Goal: Task Accomplishment & Management: Use online tool/utility

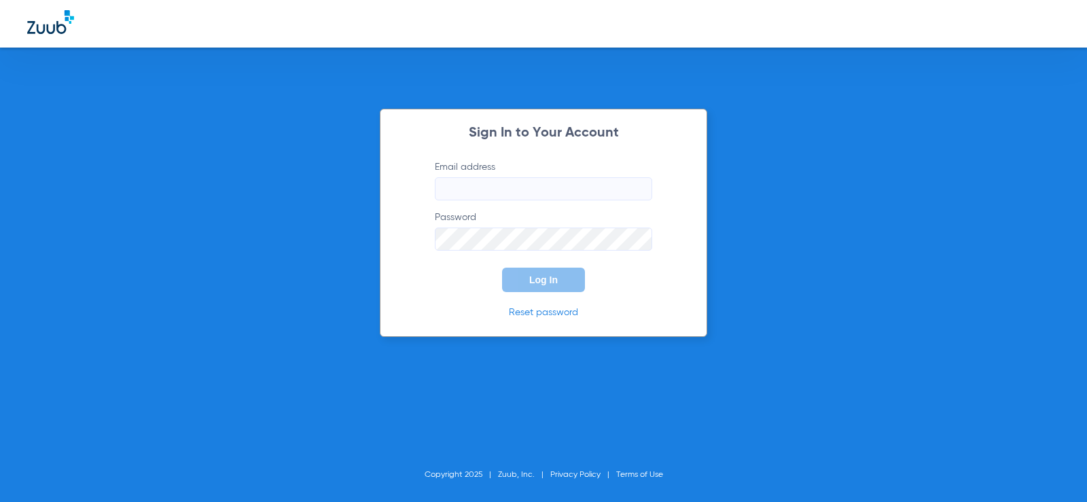
type input "[EMAIL_ADDRESS][DOMAIN_NAME]"
click at [558, 288] on button "Log In" at bounding box center [543, 280] width 83 height 24
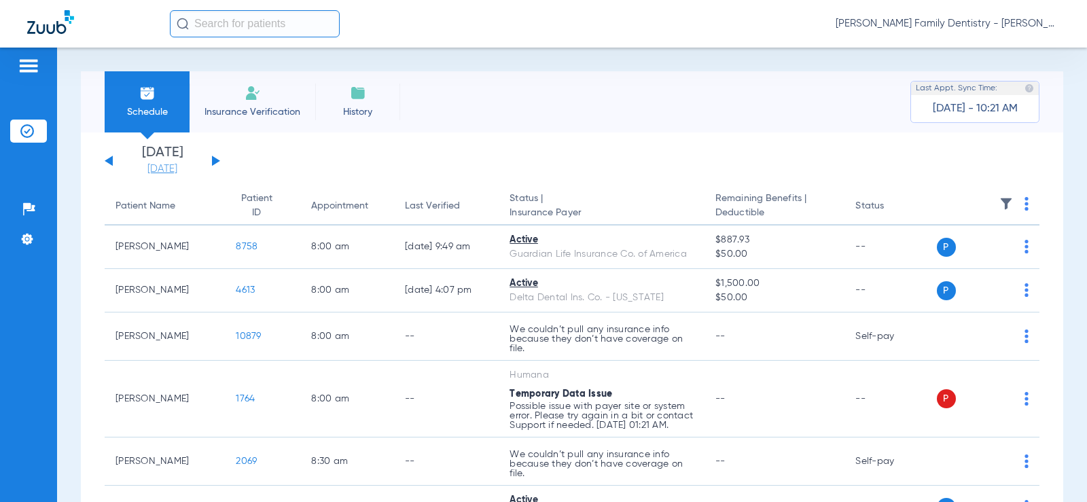
click at [175, 168] on link "[DATE]" at bounding box center [163, 169] width 82 height 14
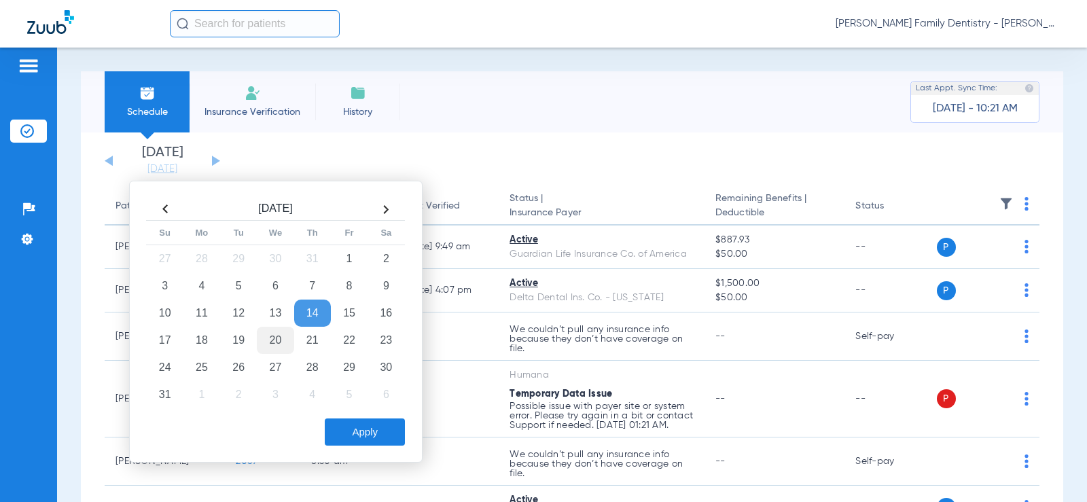
click at [269, 340] on td "20" at bounding box center [275, 340] width 37 height 27
click at [366, 434] on button "Apply" at bounding box center [365, 432] width 80 height 27
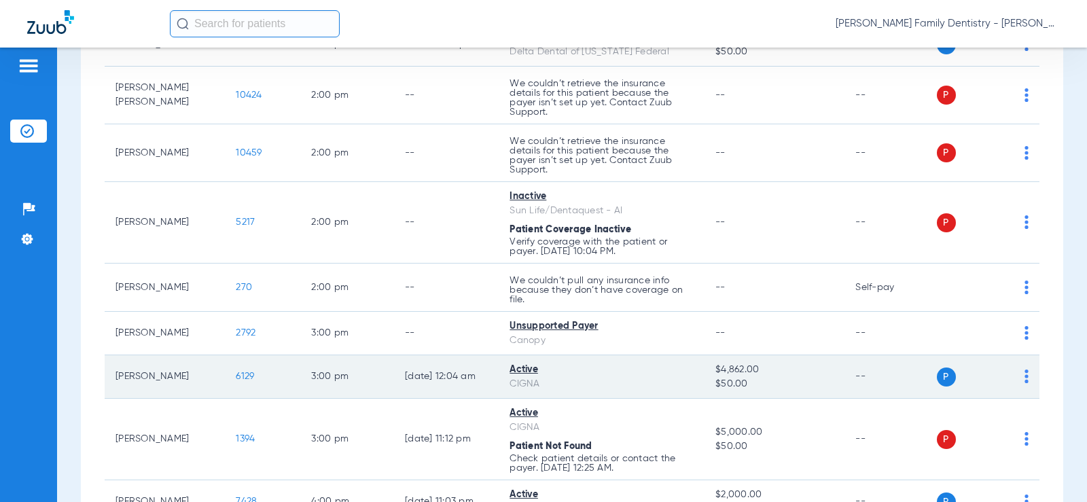
scroll to position [1631, 0]
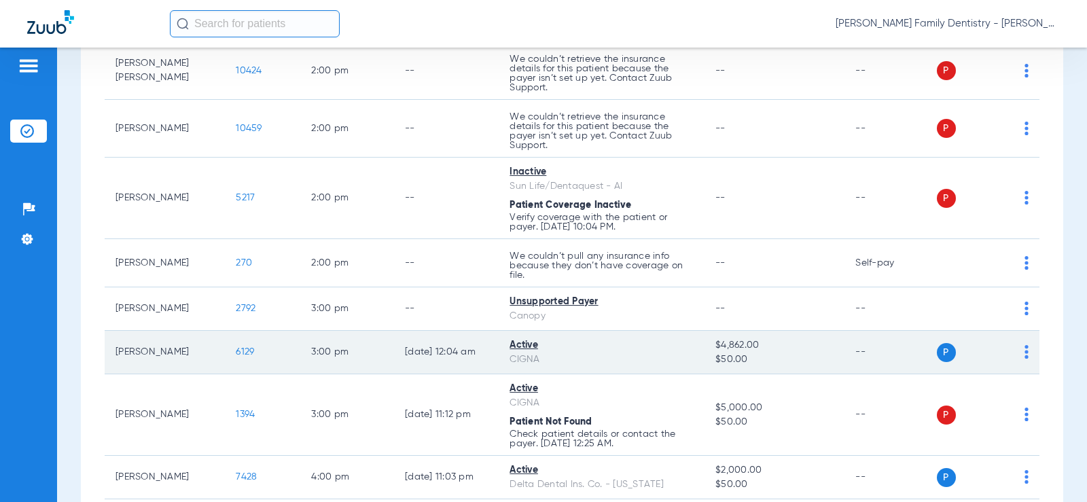
click at [1025, 359] on img at bounding box center [1027, 352] width 4 height 14
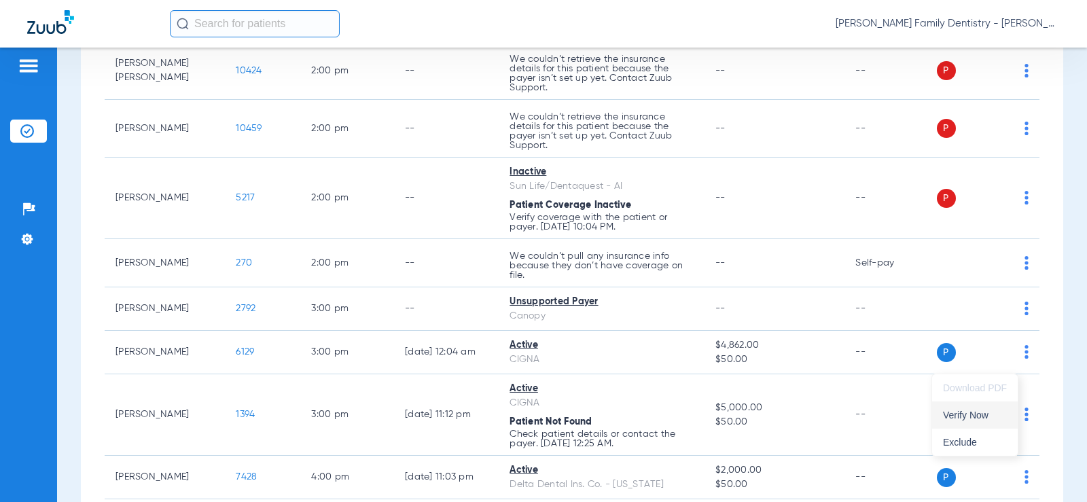
click at [999, 412] on span "Verify Now" at bounding box center [975, 415] width 64 height 10
